Goal: Check status: Check status

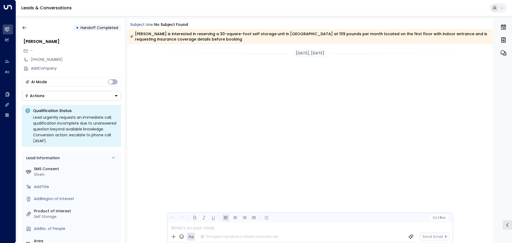
scroll to position [2659, 0]
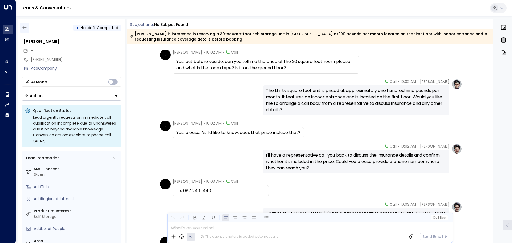
click at [23, 28] on icon "button" at bounding box center [24, 27] width 4 height 3
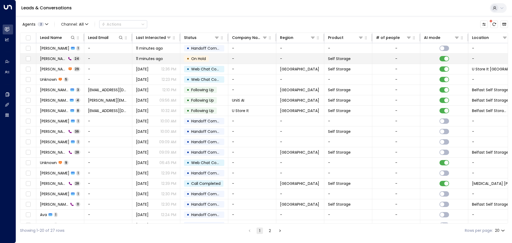
click at [155, 57] on span "11 minutes ago" at bounding box center [149, 58] width 27 height 5
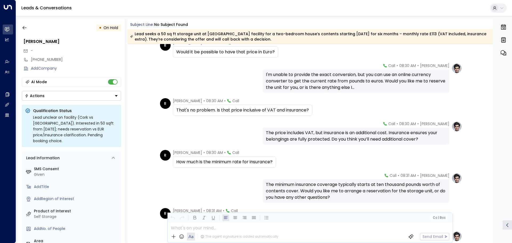
scroll to position [480, 0]
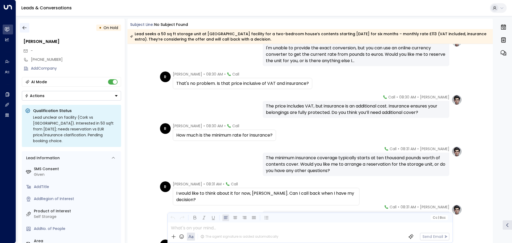
click at [23, 28] on icon "button" at bounding box center [24, 27] width 5 height 5
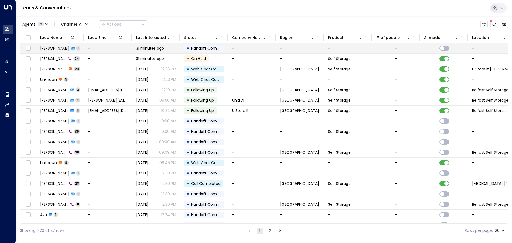
click at [151, 48] on span "31 minutes ago" at bounding box center [150, 48] width 28 height 5
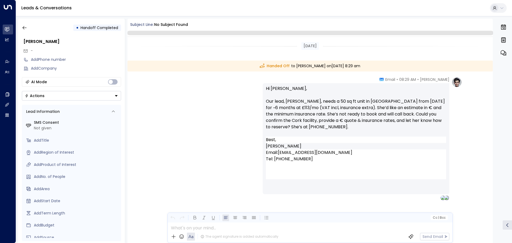
scroll to position [11, 0]
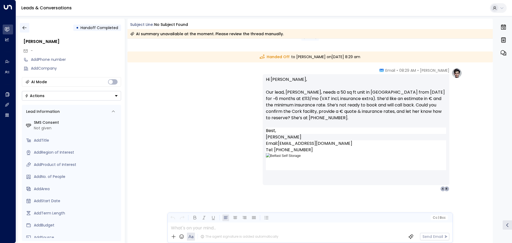
click at [25, 29] on icon "button" at bounding box center [24, 27] width 5 height 5
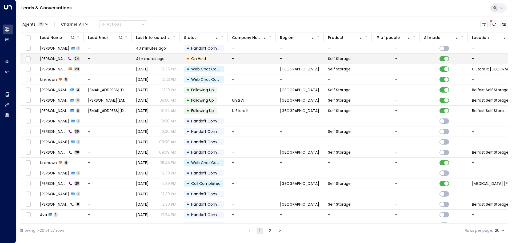
click at [193, 58] on span "On Hold" at bounding box center [198, 58] width 15 height 5
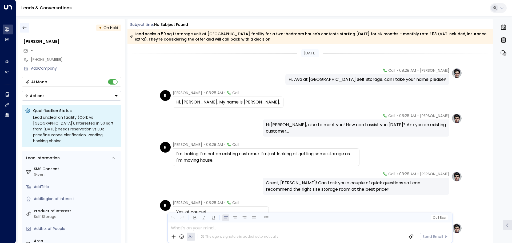
click at [24, 27] on icon "button" at bounding box center [24, 27] width 5 height 5
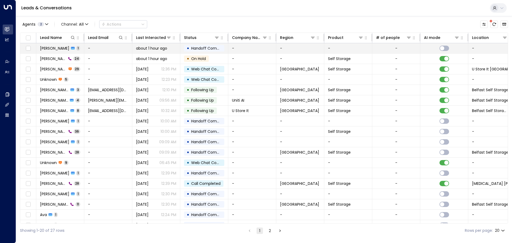
click at [193, 48] on span "Handoff Completed" at bounding box center [210, 48] width 38 height 5
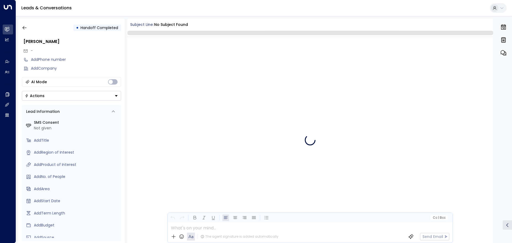
scroll to position [11, 0]
